Goal: Complete application form: Complete application form

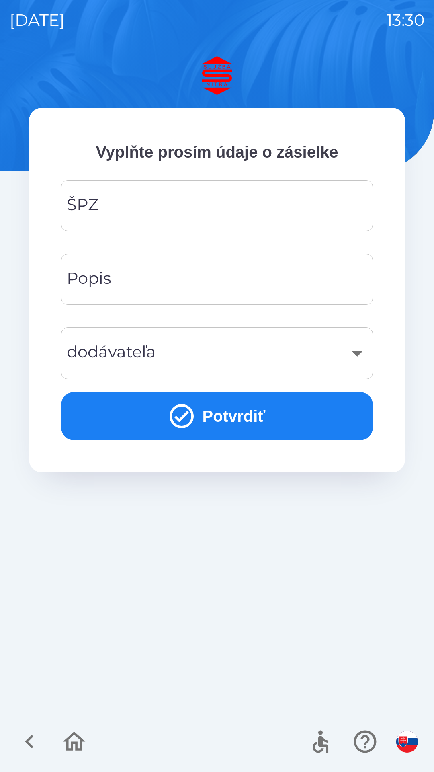
click at [209, 205] on input "ŠPZ" at bounding box center [217, 206] width 293 height 32
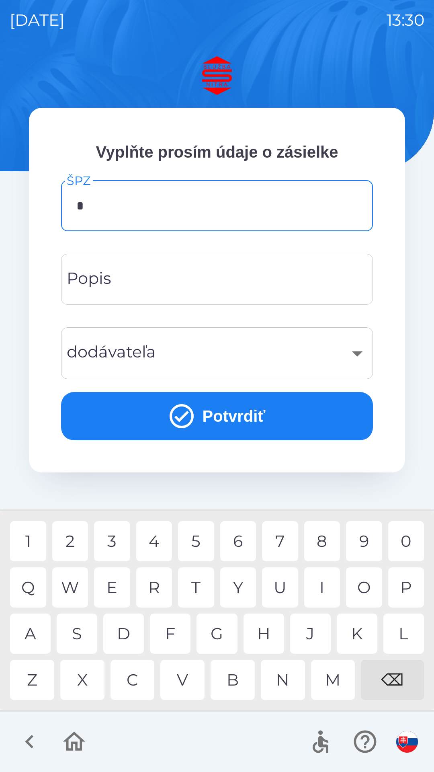
click at [335, 684] on div "M" at bounding box center [333, 680] width 44 height 40
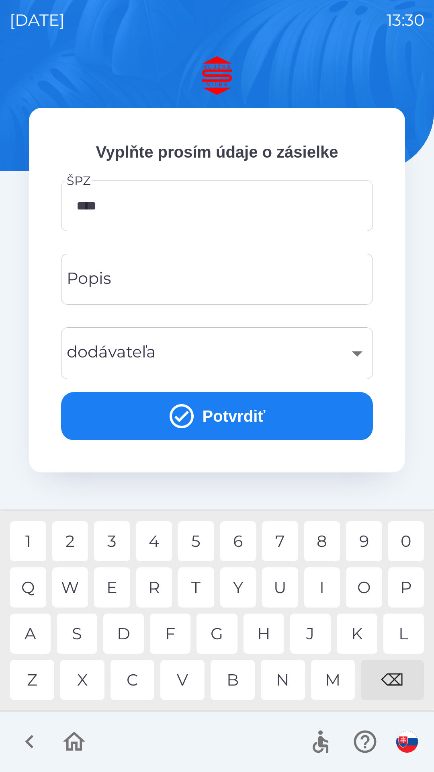
click at [80, 537] on div "2" at bounding box center [70, 541] width 36 height 40
click at [233, 683] on div "B" at bounding box center [233, 680] width 44 height 40
type input "*******"
click at [208, 738] on div at bounding box center [217, 742] width 434 height 60
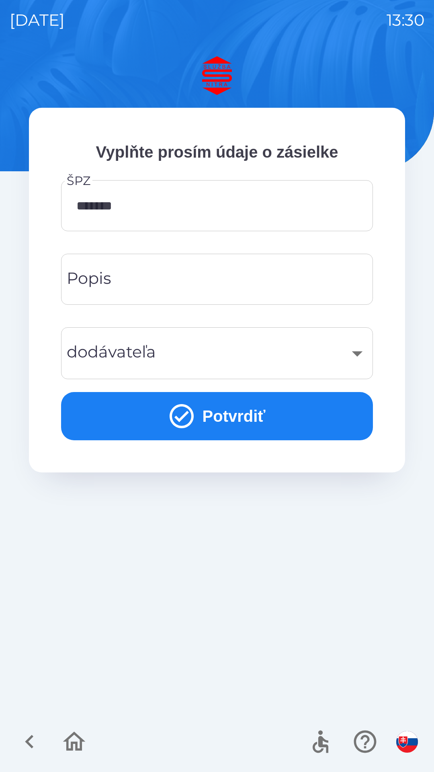
click at [218, 205] on input "*******" at bounding box center [217, 206] width 293 height 32
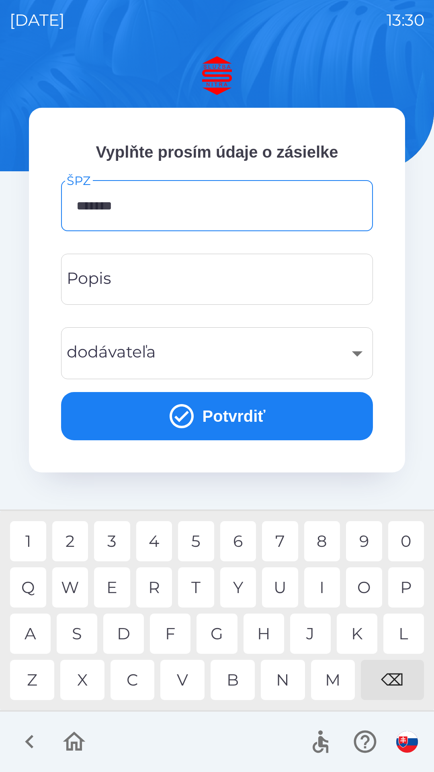
click at [216, 288] on input "Popis" at bounding box center [217, 279] width 293 height 32
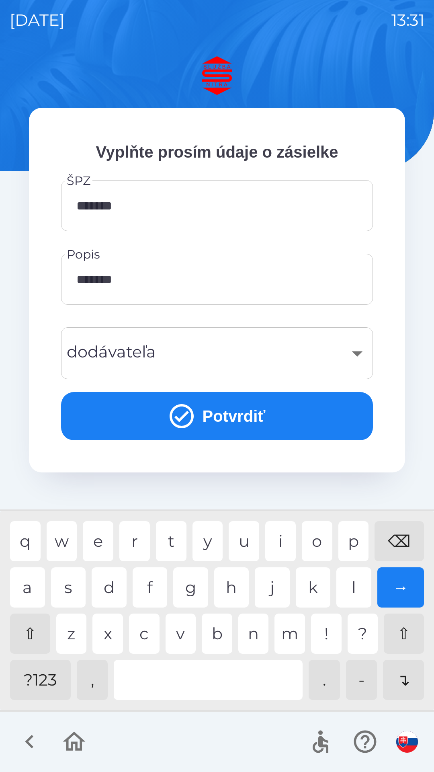
click at [315, 584] on div "k" at bounding box center [313, 587] width 35 height 40
click at [176, 541] on div "t" at bounding box center [171, 541] width 31 height 40
click at [137, 541] on div "r" at bounding box center [134, 541] width 31 height 40
click at [37, 584] on div "a" at bounding box center [27, 587] width 35 height 40
type input "**********"
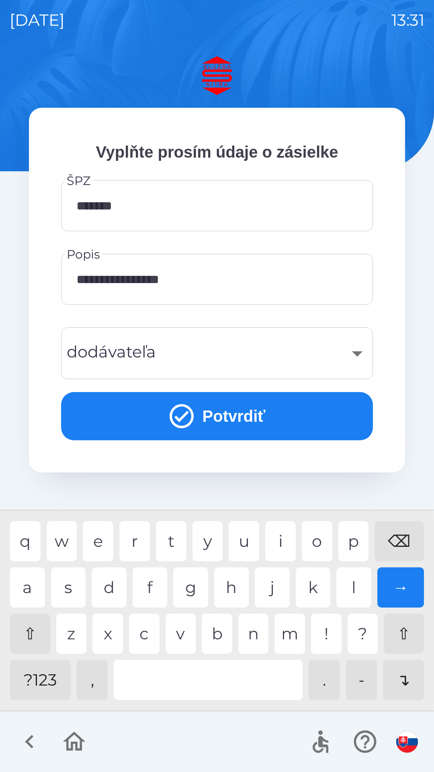
click at [279, 424] on button "Potvrdiť" at bounding box center [217, 416] width 312 height 48
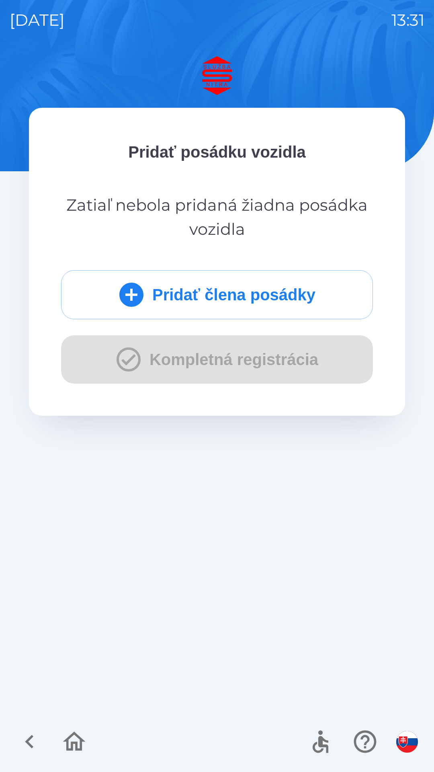
click at [234, 303] on button "Pridať člena posádky" at bounding box center [217, 294] width 312 height 49
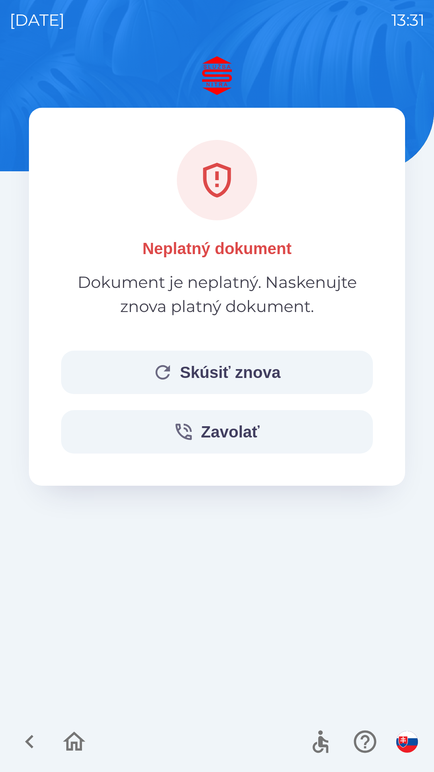
click at [206, 361] on button "Skúsiť znova" at bounding box center [217, 372] width 312 height 43
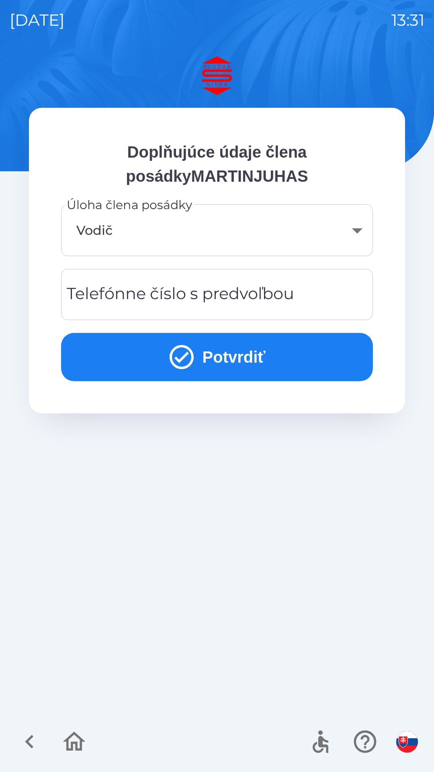
click at [246, 295] on div "Telefónne číslo s predvoľbou Telefónne číslo s predvoľbou" at bounding box center [217, 294] width 312 height 51
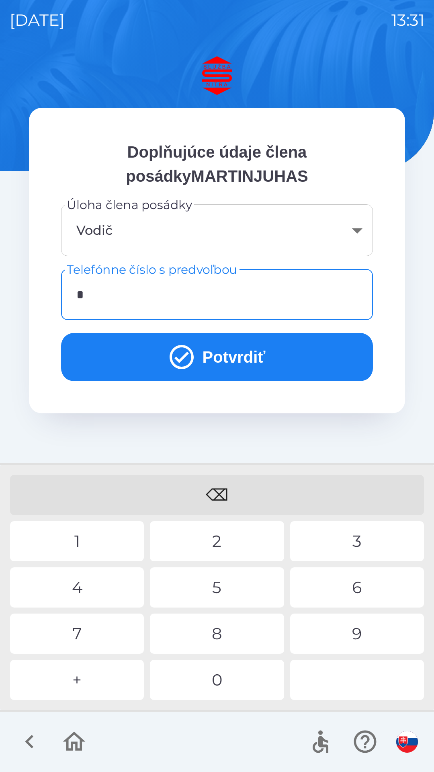
click at [100, 681] on div "+" at bounding box center [77, 680] width 134 height 40
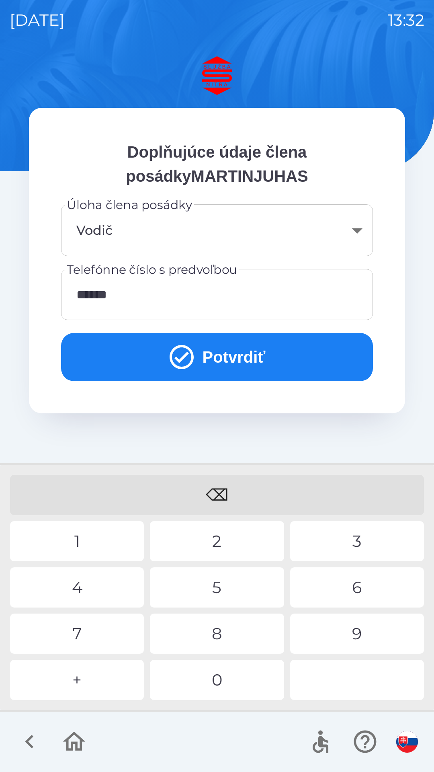
click at [220, 677] on div "0" at bounding box center [217, 680] width 134 height 40
click at [223, 532] on div "2" at bounding box center [217, 541] width 134 height 40
click at [88, 633] on div "7" at bounding box center [77, 633] width 134 height 40
type input "**********"
click at [226, 352] on button "Potvrdiť" at bounding box center [217, 357] width 312 height 48
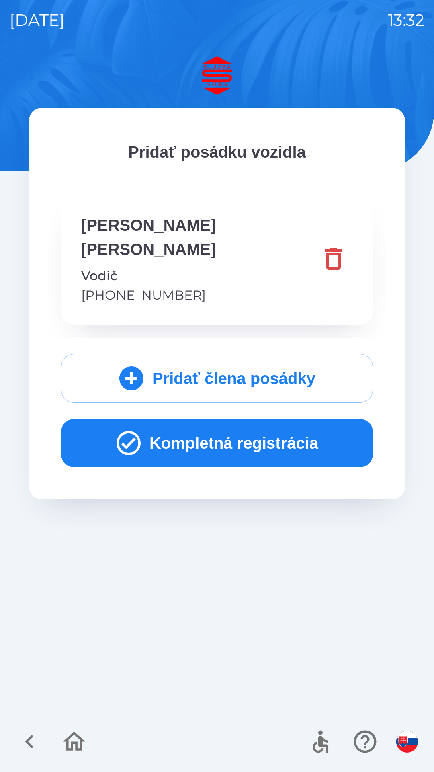
click at [223, 419] on button "Kompletná registrácia" at bounding box center [217, 443] width 312 height 48
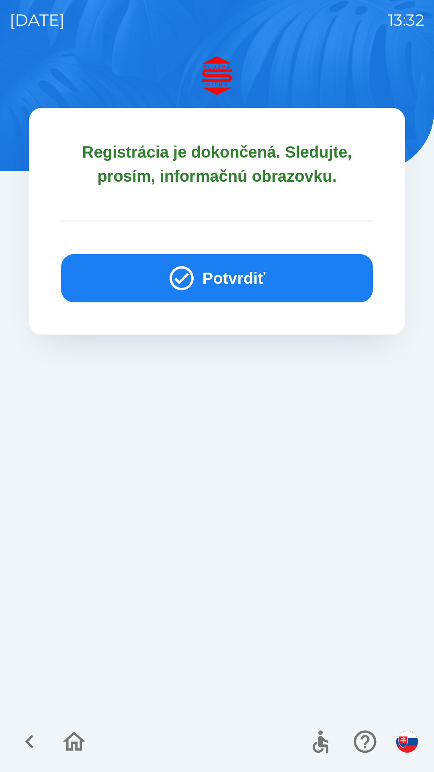
click at [220, 275] on button "Potvrdiť" at bounding box center [217, 278] width 312 height 48
